Goal: Task Accomplishment & Management: Manage account settings

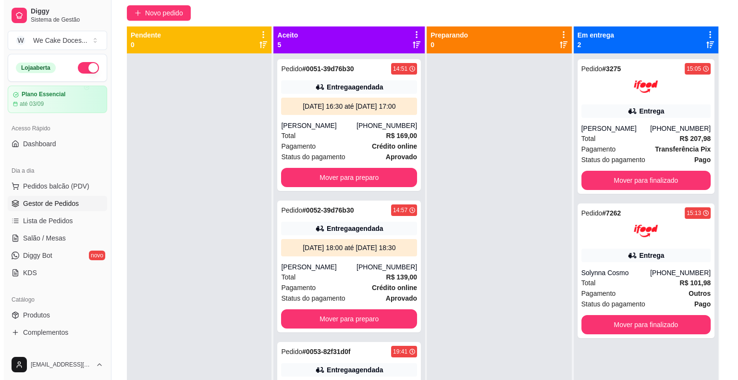
scroll to position [354, 0]
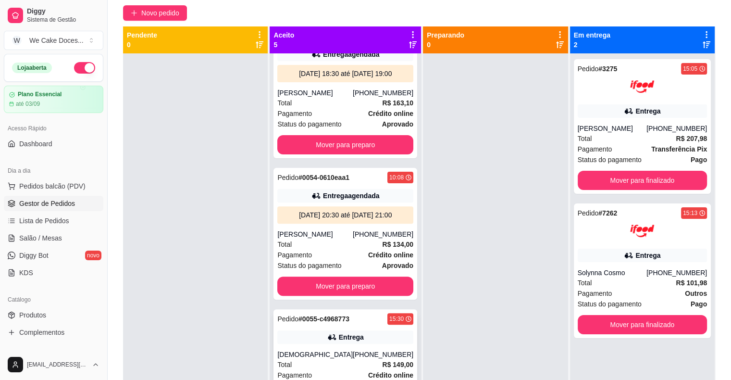
click at [338, 357] on div "[DEMOGRAPHIC_DATA]" at bounding box center [314, 354] width 75 height 10
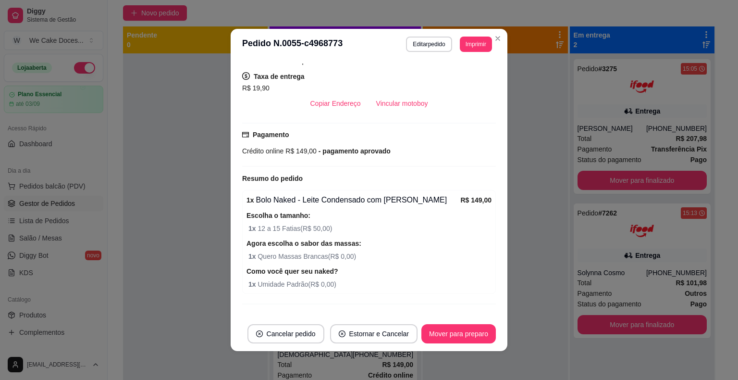
scroll to position [0, 0]
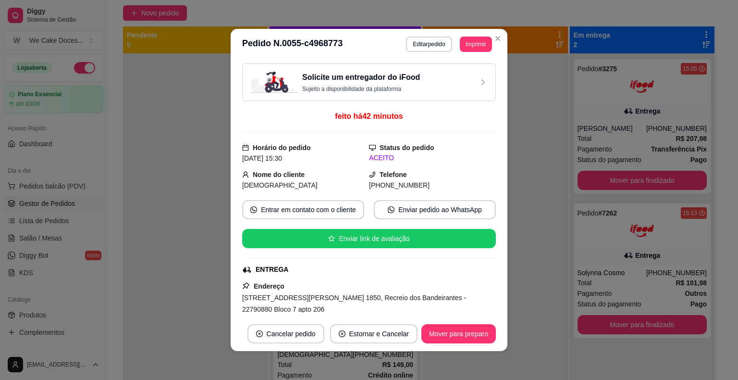
click at [453, 82] on div "Solicite um entregador do iFood Sujeito a disponibilidade da plataforma" at bounding box center [368, 82] width 237 height 21
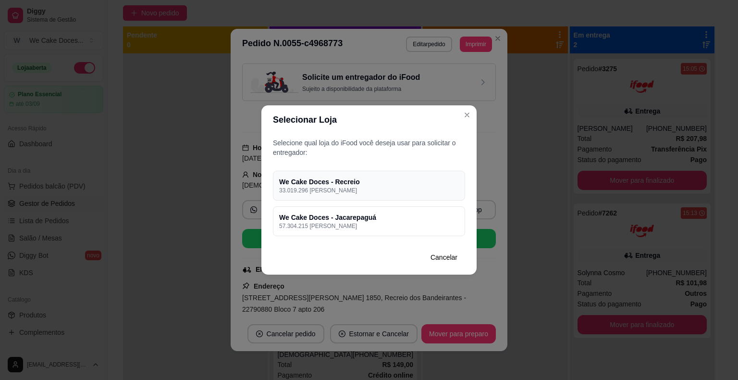
click at [427, 182] on h4 "We Cake Doces - Recreio" at bounding box center [369, 182] width 180 height 10
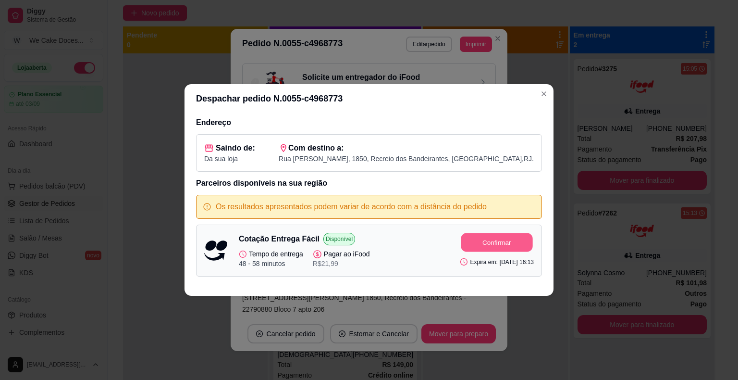
click at [485, 248] on button "Confirmar" at bounding box center [497, 242] width 72 height 19
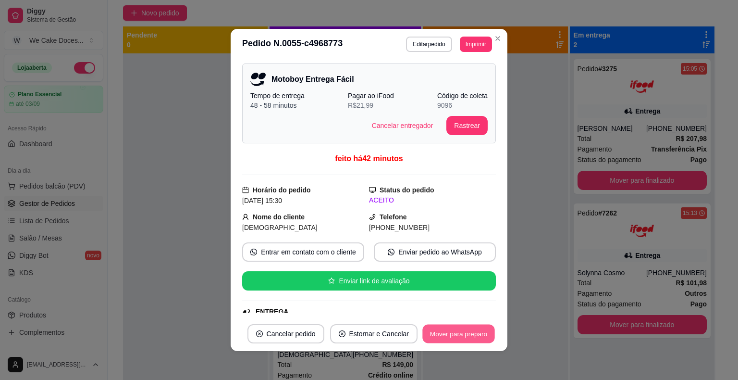
click at [473, 331] on button "Mover para preparo" at bounding box center [458, 333] width 72 height 19
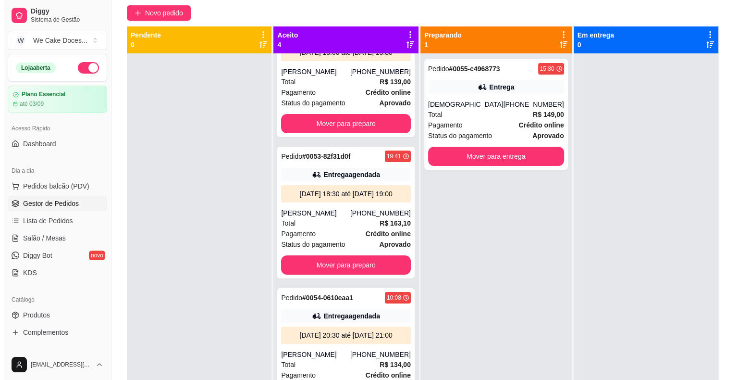
scroll to position [228, 0]
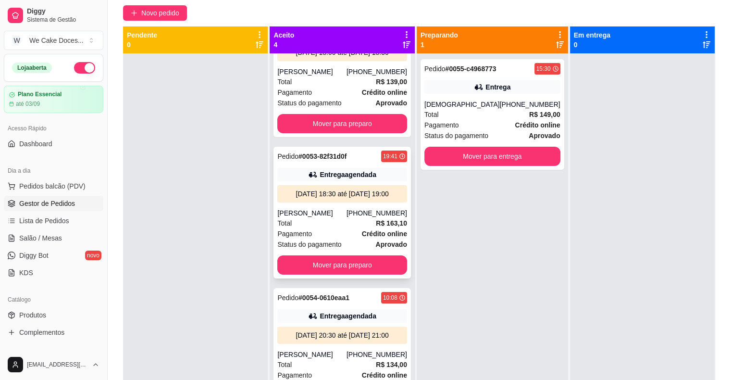
click at [345, 218] on div "Total R$ 163,10" at bounding box center [341, 223] width 129 height 11
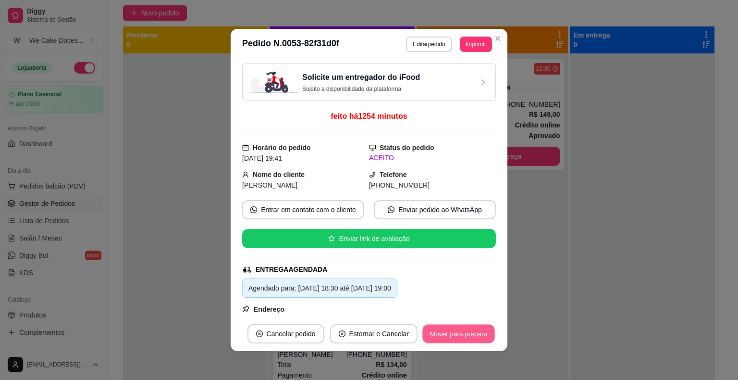
click at [467, 333] on button "Mover para preparo" at bounding box center [458, 333] width 72 height 19
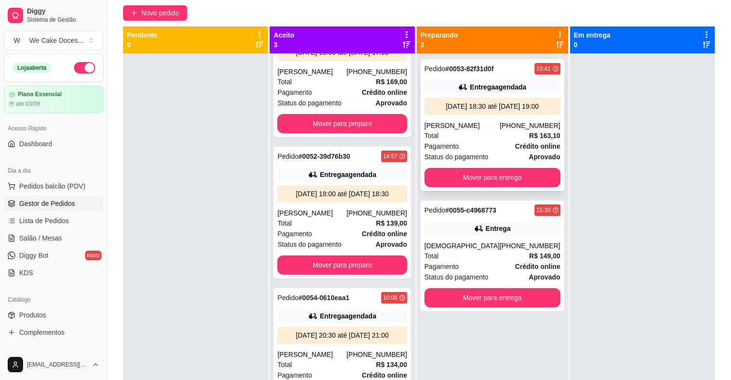
click at [492, 133] on div "Total R$ 163,10" at bounding box center [492, 135] width 136 height 11
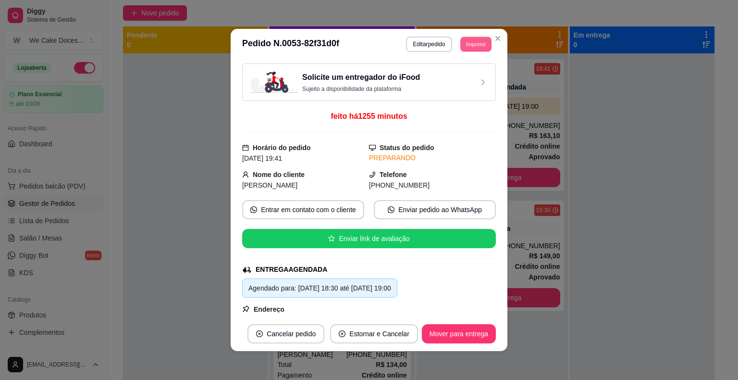
click at [479, 45] on button "Imprimir" at bounding box center [475, 44] width 31 height 15
click at [450, 72] on button "IMPRESSORA" at bounding box center [453, 78] width 67 height 15
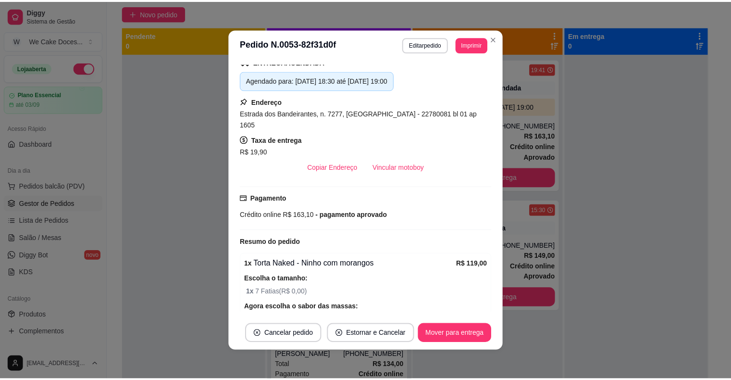
scroll to position [0, 0]
